Goal: Task Accomplishment & Management: Use online tool/utility

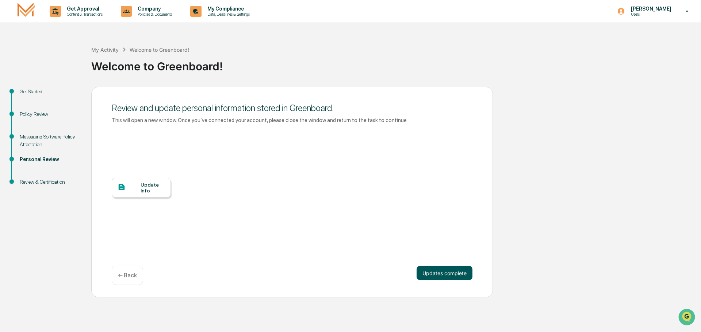
click at [445, 277] on button "Updates complete" at bounding box center [444, 273] width 56 height 15
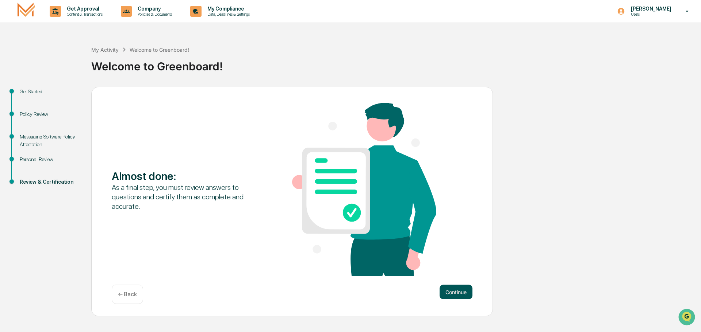
click at [453, 294] on button "Continue" at bounding box center [455, 292] width 33 height 15
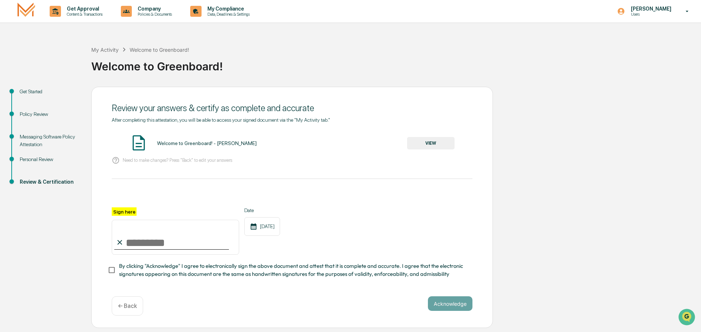
click at [427, 145] on button "VIEW" at bounding box center [430, 143] width 47 height 12
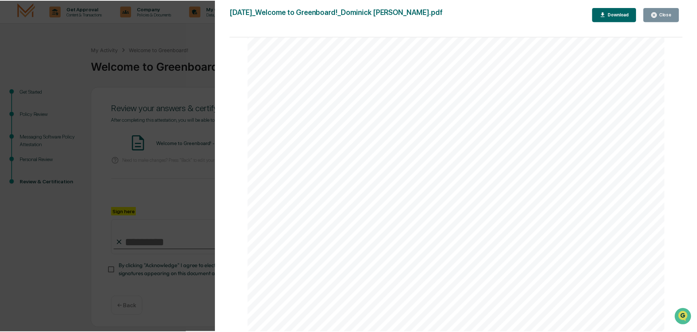
scroll to position [638, 0]
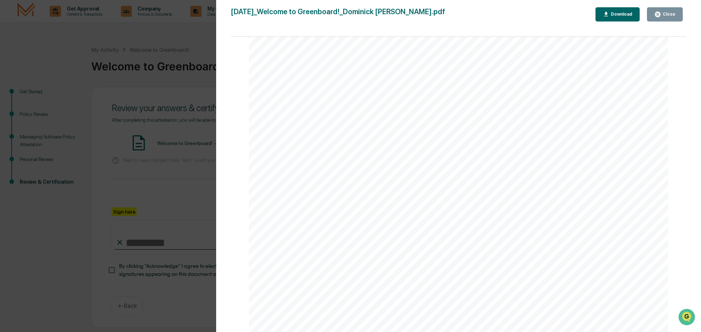
click at [667, 16] on div "Close" at bounding box center [668, 14] width 14 height 5
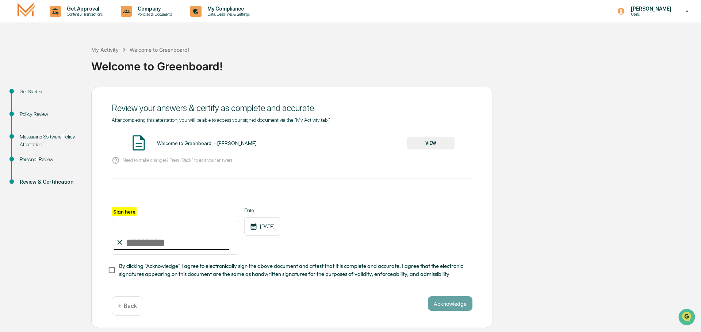
click at [152, 238] on input "Sign here" at bounding box center [175, 237] width 127 height 35
type input "**********"
click at [445, 302] on button "Acknowledge" at bounding box center [450, 304] width 45 height 15
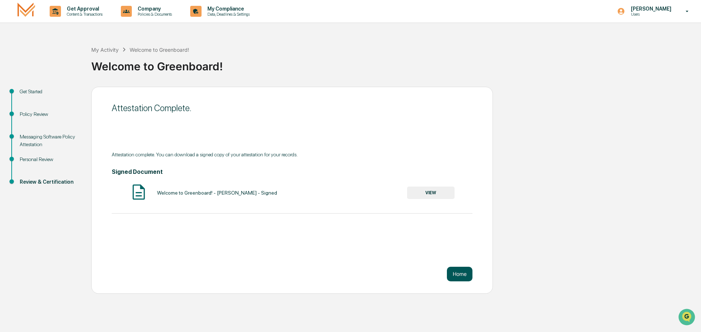
click at [452, 273] on button "Home" at bounding box center [460, 274] width 26 height 15
